Goal: Find specific page/section: Find specific page/section

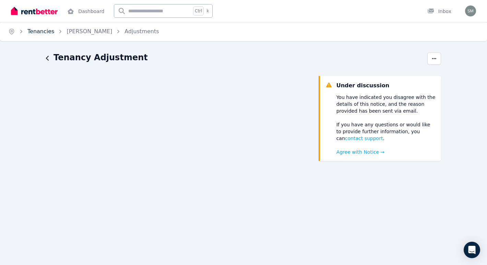
click at [41, 32] on link "Tenancies" at bounding box center [40, 31] width 27 height 7
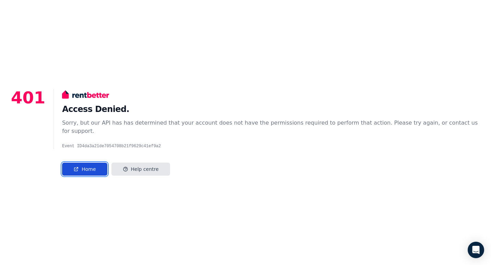
click at [79, 168] on link "Home" at bounding box center [84, 169] width 45 height 13
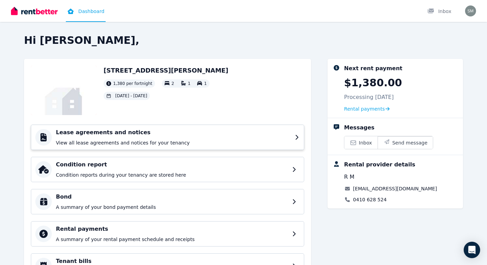
click at [131, 138] on div "Lease agreements and notices View all lease agreements and notices for your ten…" at bounding box center [173, 137] width 235 height 18
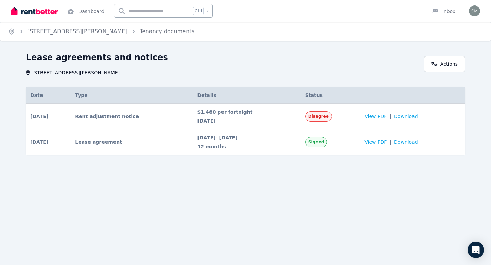
click at [377, 144] on span "View PDF" at bounding box center [375, 142] width 22 height 7
